Goal: Transaction & Acquisition: Purchase product/service

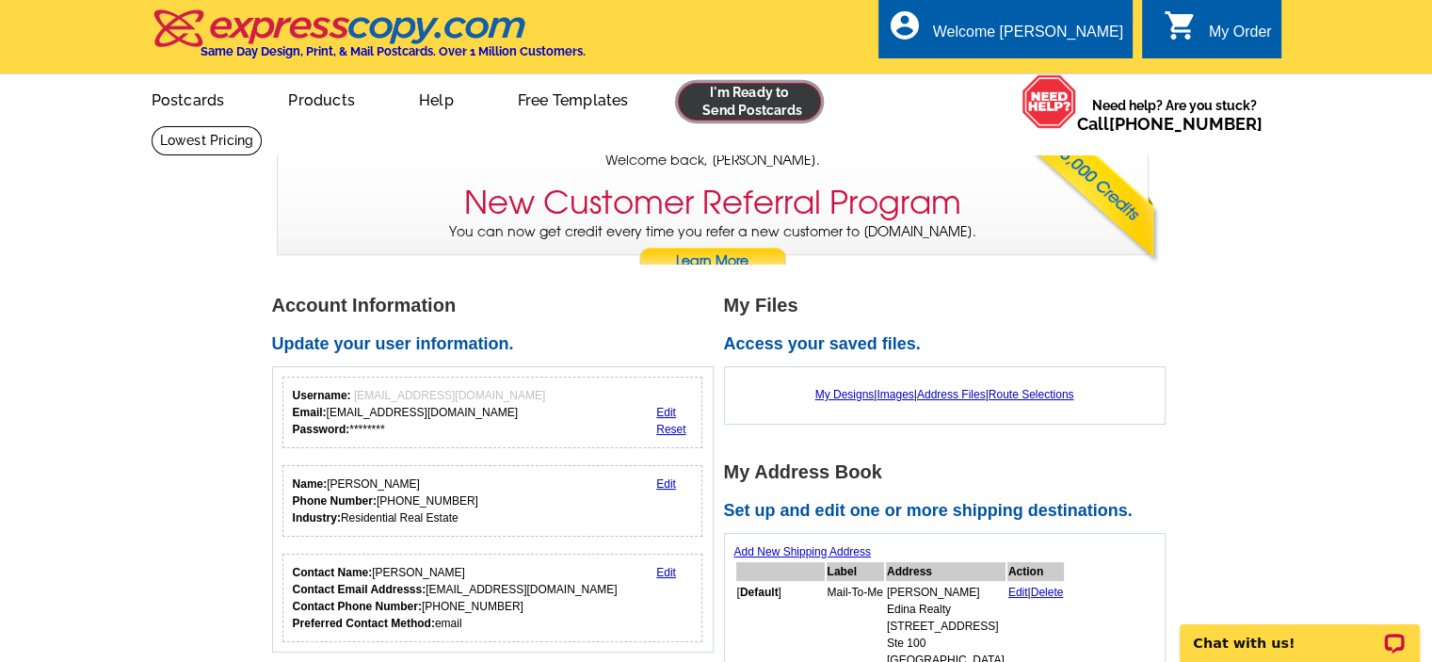
click at [751, 100] on link at bounding box center [750, 102] width 144 height 38
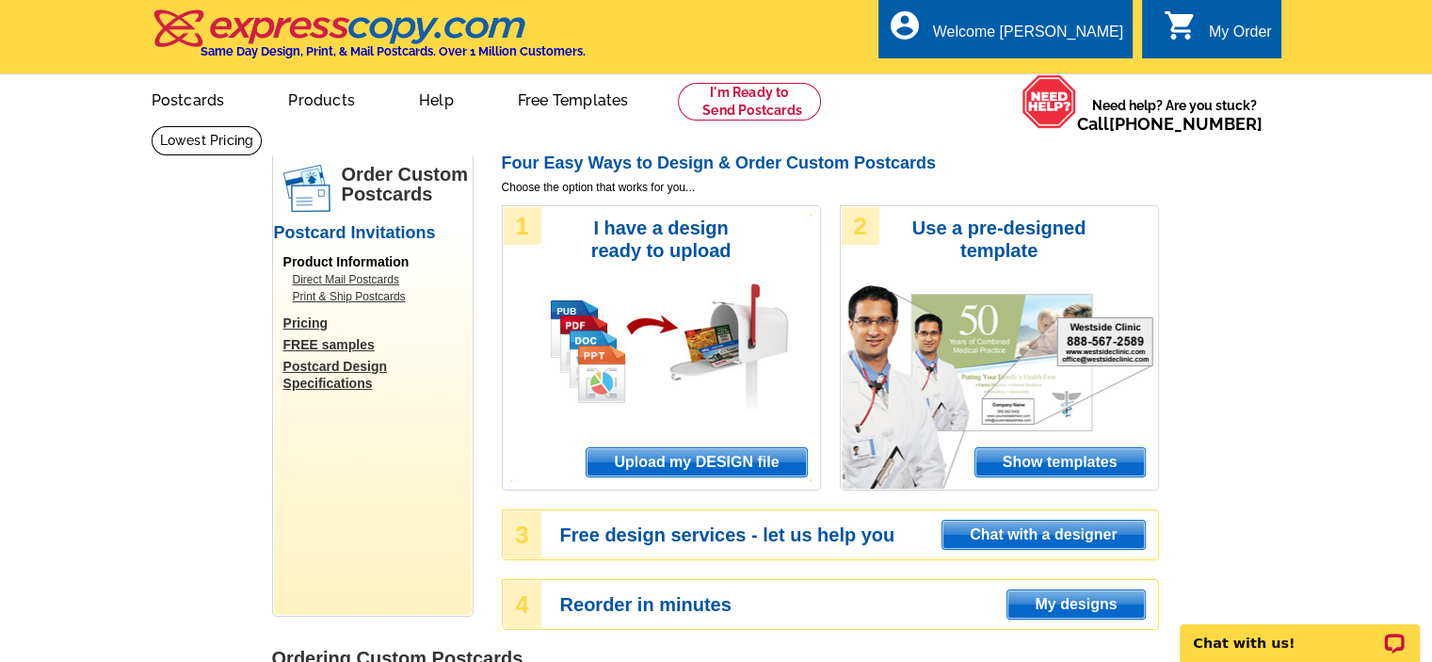
click at [713, 466] on span "Upload my DESIGN file" at bounding box center [695, 462] width 219 height 28
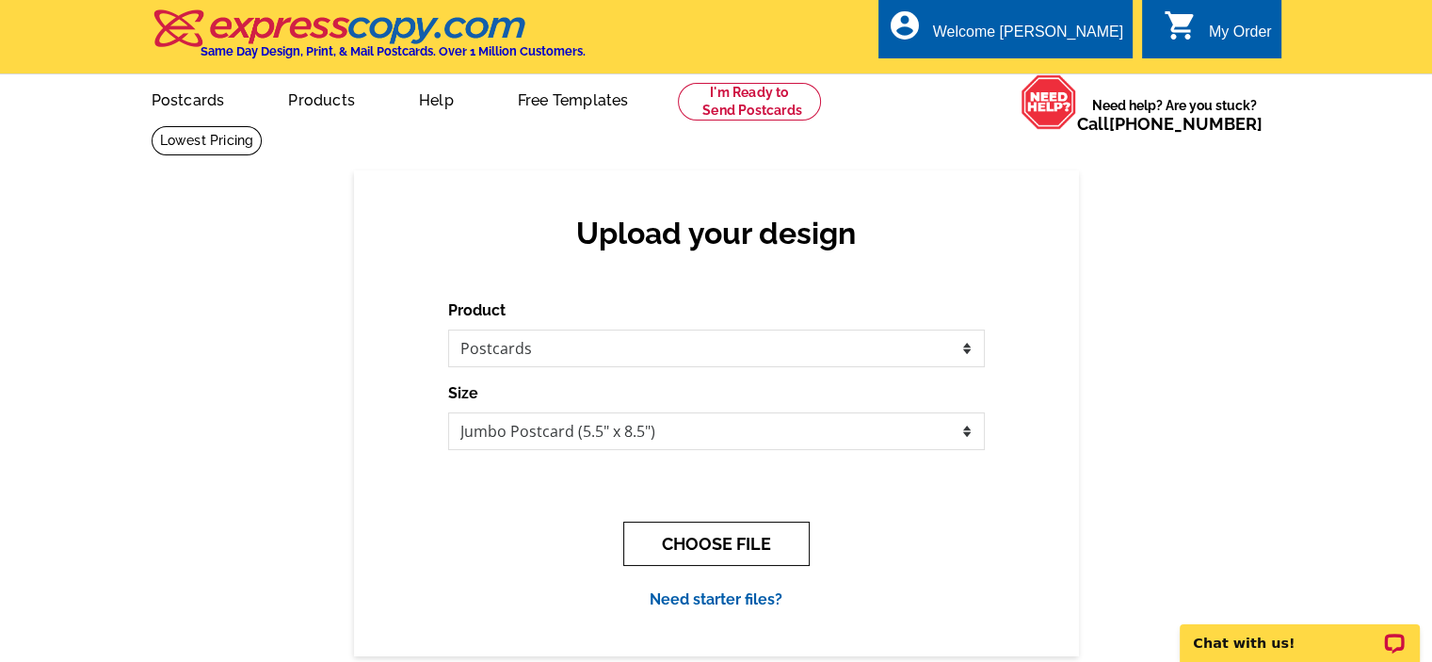
click at [718, 537] on button "CHOOSE FILE" at bounding box center [716, 543] width 186 height 44
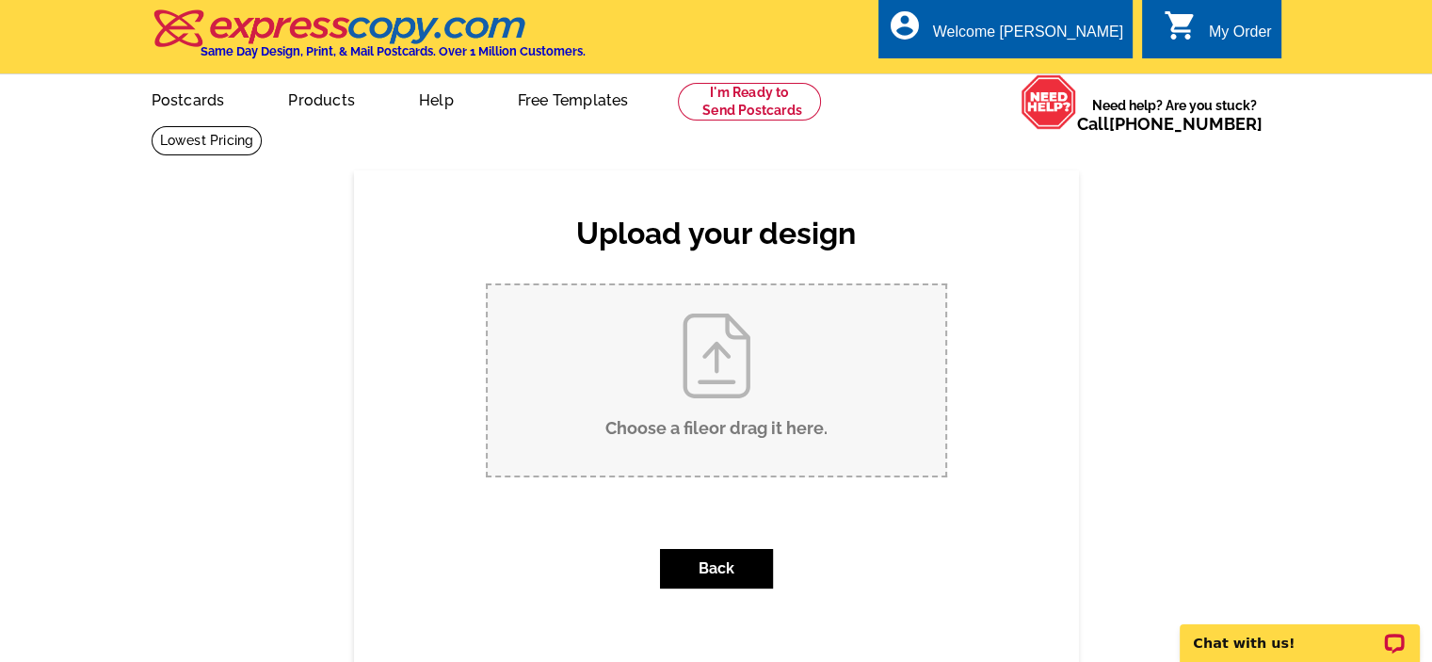
click at [706, 403] on input "Choose a file or drag it here ." at bounding box center [716, 380] width 457 height 190
type input "C:\fakepath\1.jpg"
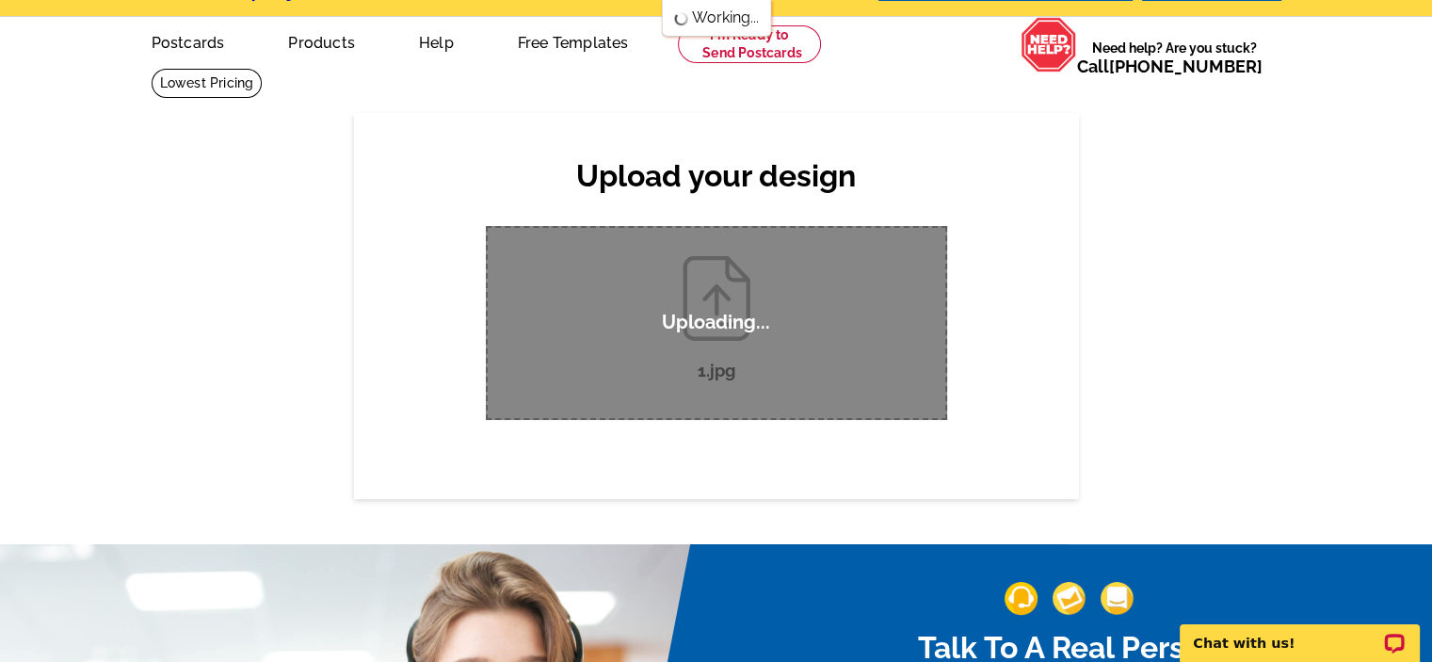
scroll to position [33, 0]
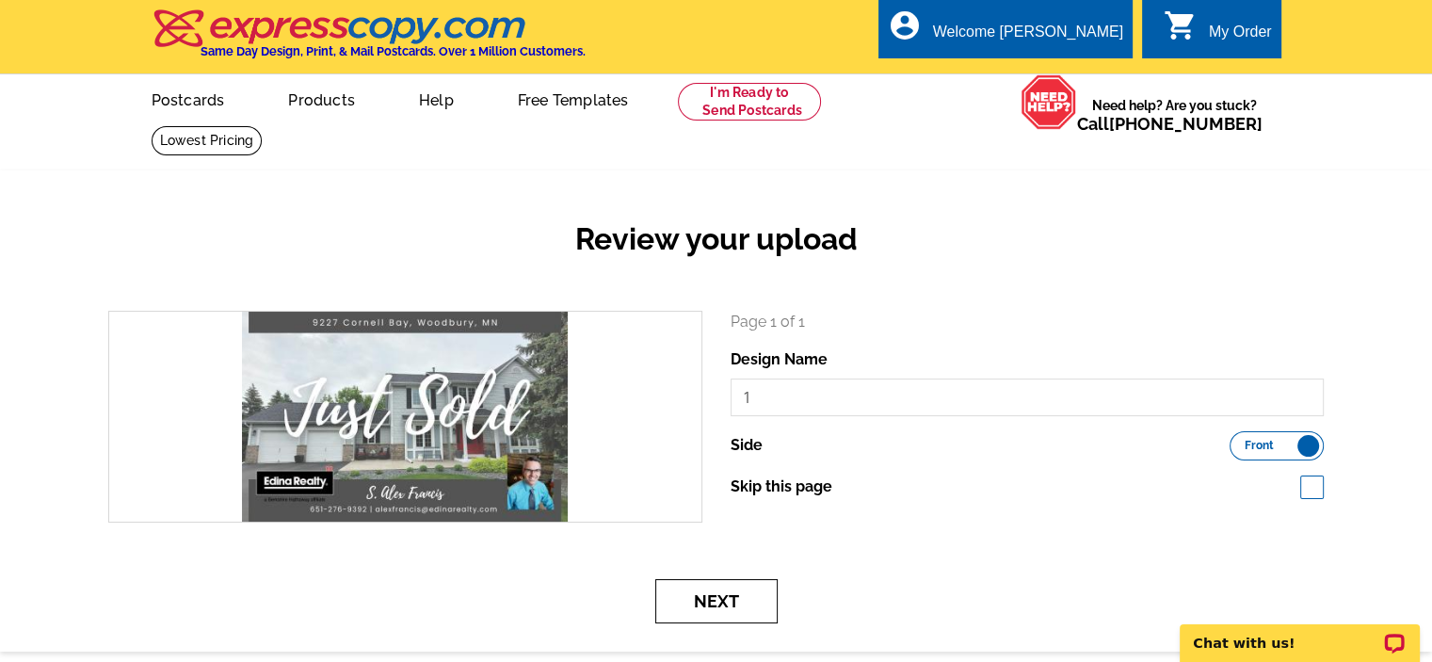
click at [722, 609] on button "Next" at bounding box center [716, 601] width 122 height 44
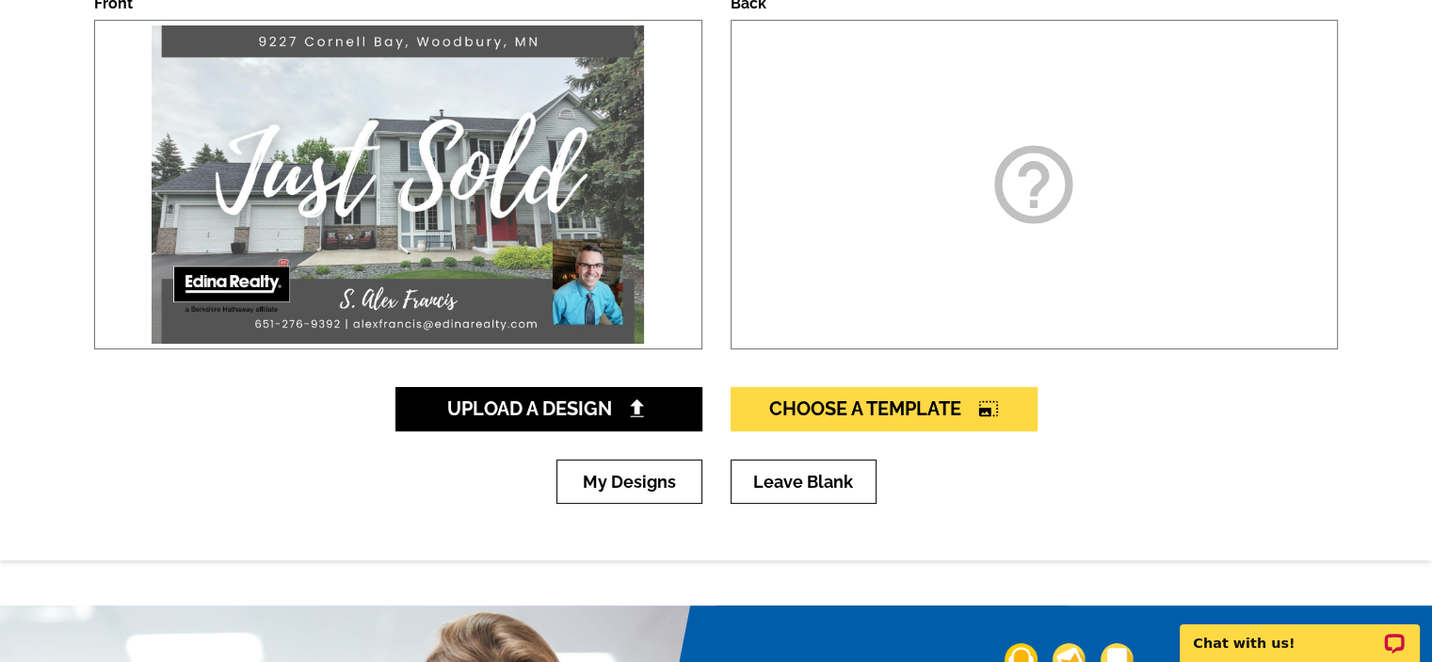
scroll to position [324, 0]
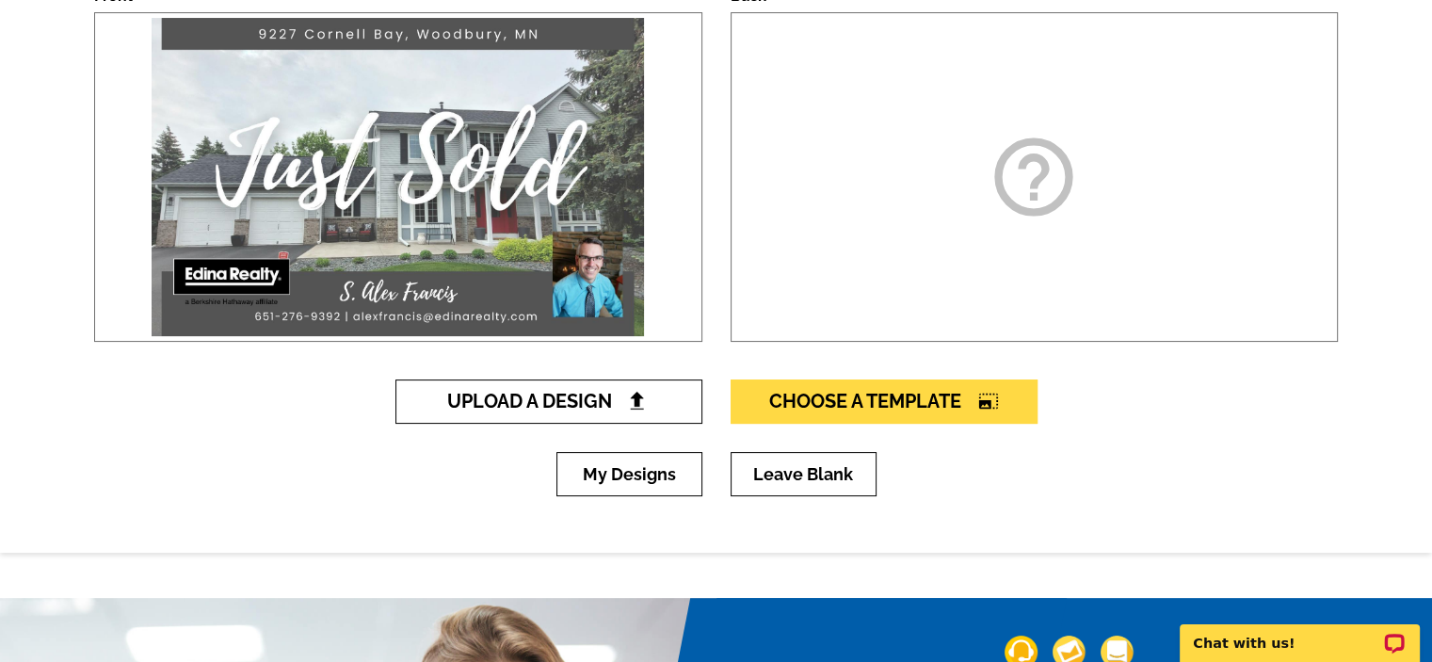
click at [625, 407] on span "Upload A Design" at bounding box center [548, 401] width 202 height 23
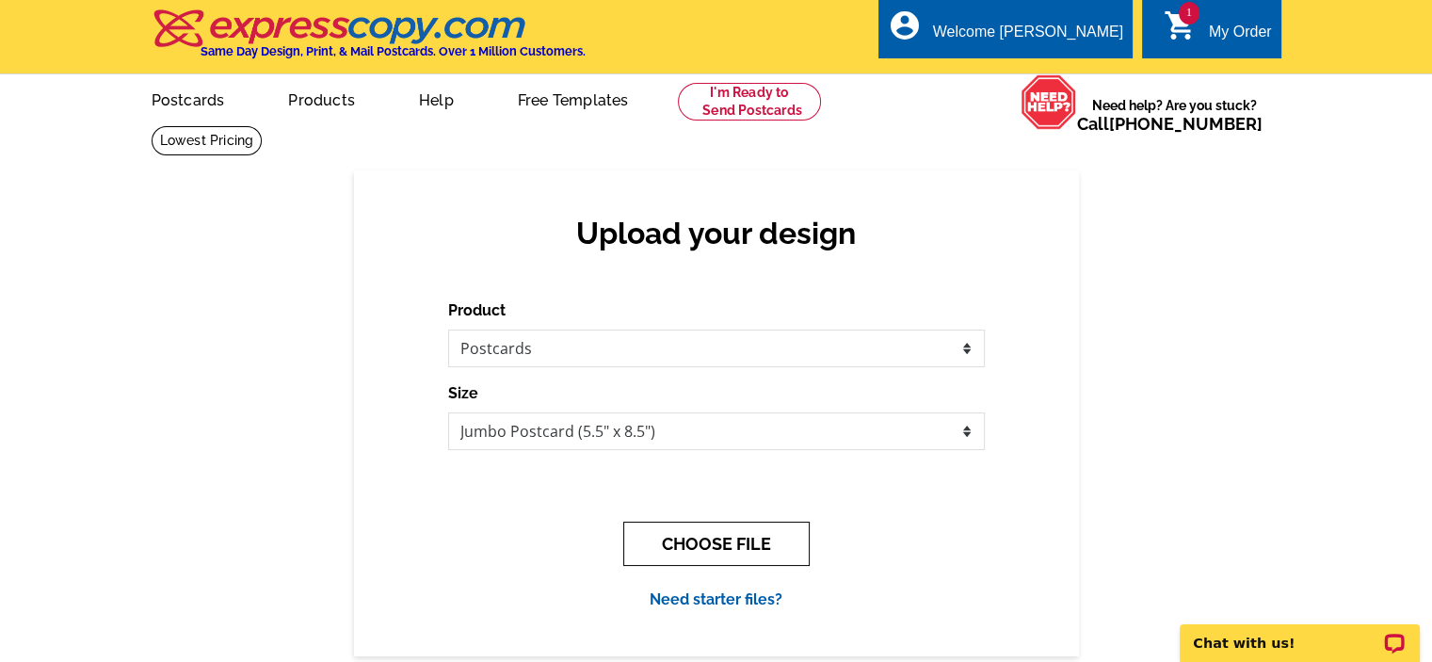
click at [738, 549] on button "CHOOSE FILE" at bounding box center [716, 543] width 186 height 44
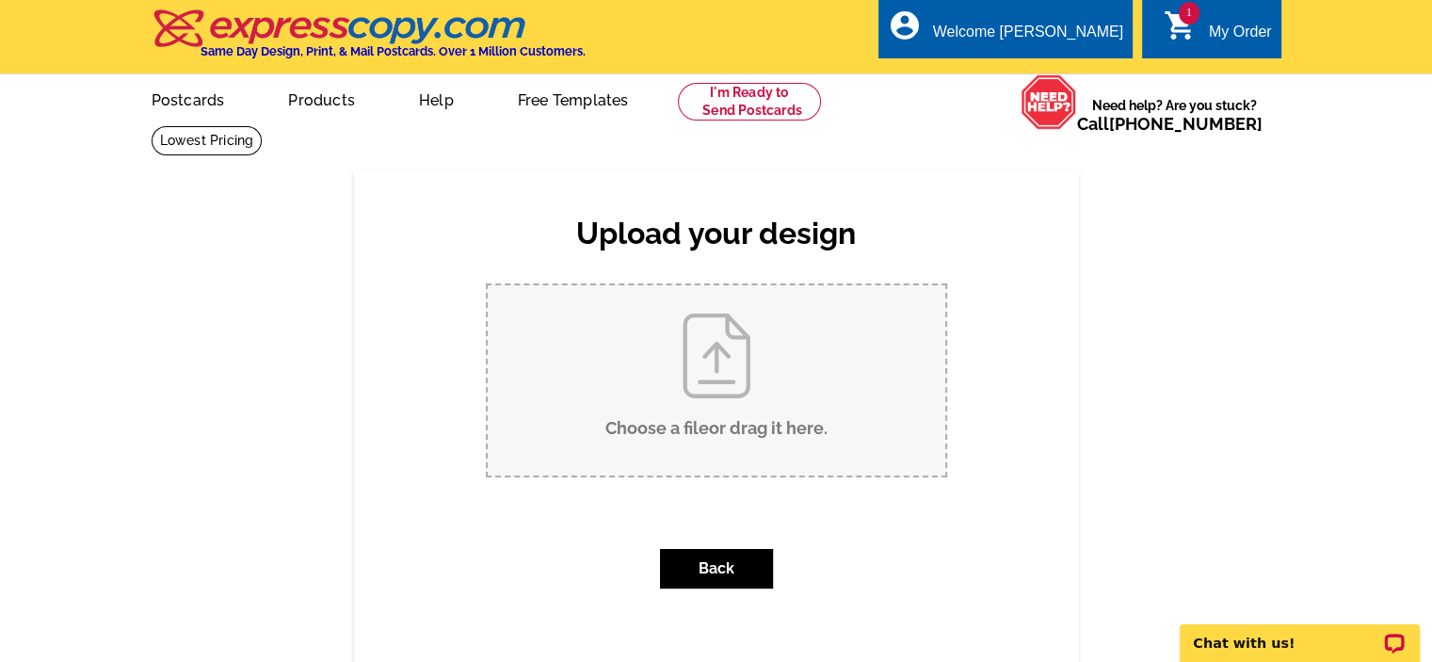
click at [772, 393] on input "Choose a file or drag it here ." at bounding box center [716, 380] width 457 height 190
type input "C:\fakepath\2.jpg"
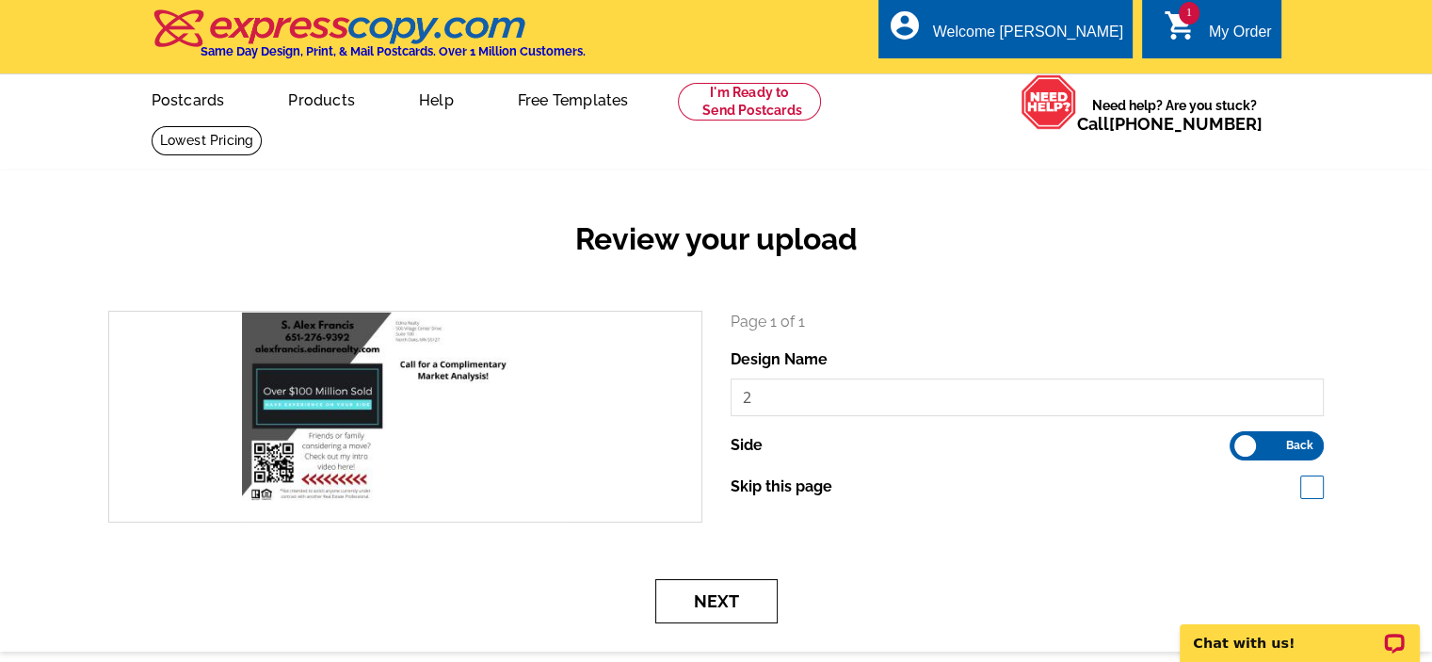
click at [722, 592] on button "Next" at bounding box center [716, 601] width 122 height 44
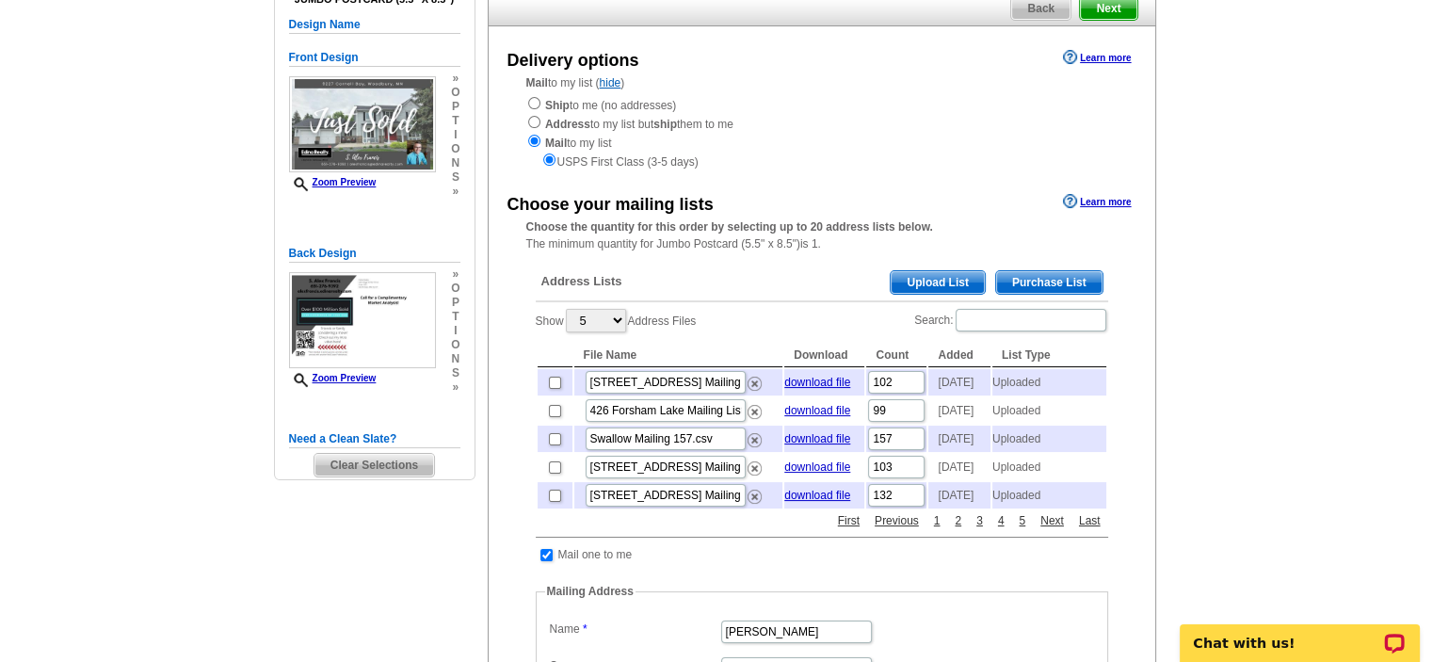
scroll to position [200, 0]
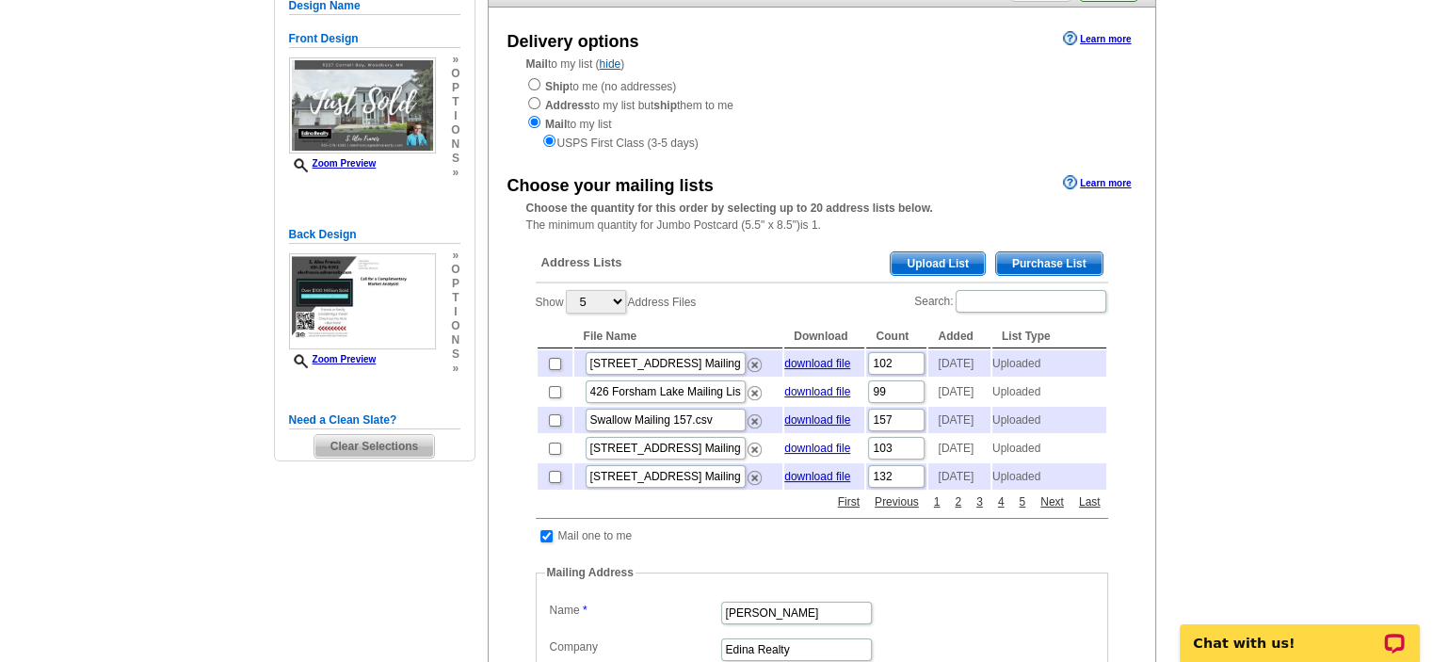
click at [934, 264] on span "Upload List" at bounding box center [936, 263] width 93 height 23
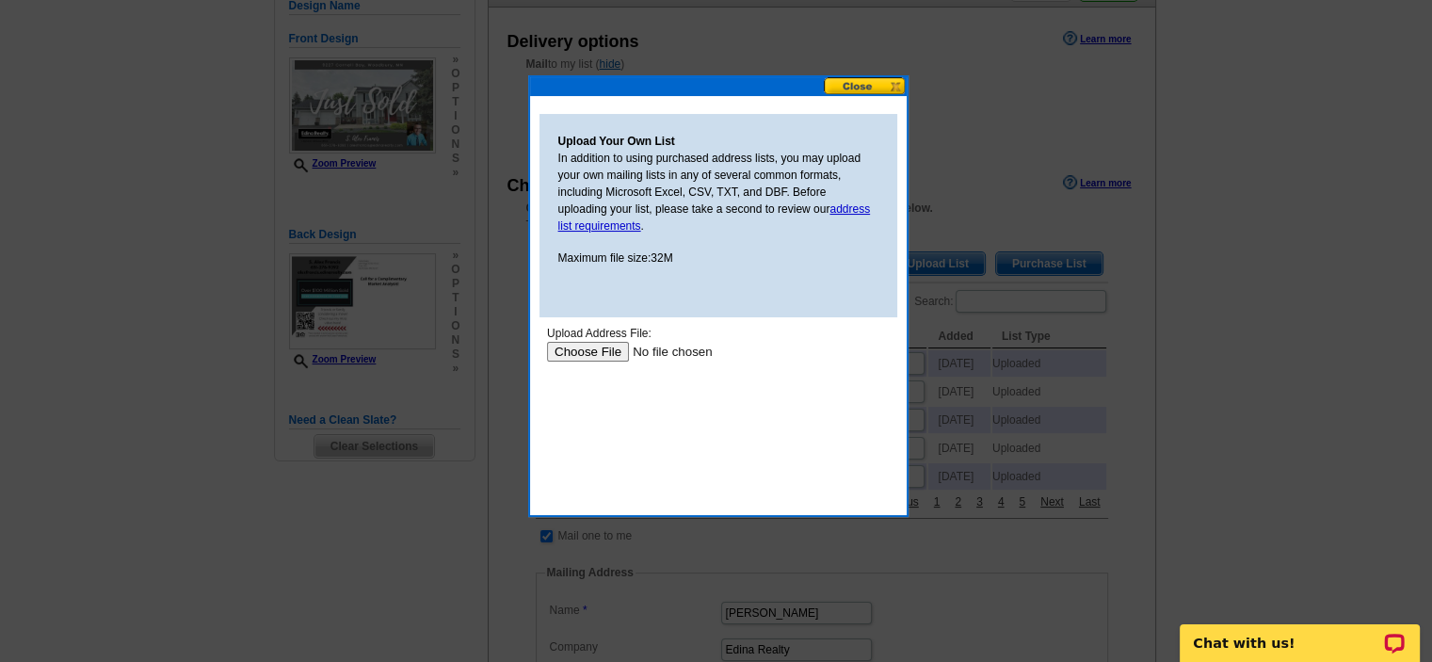
scroll to position [0, 0]
click at [850, 208] on link "address list requirements" at bounding box center [714, 217] width 312 height 30
